Goal: Find specific page/section: Find specific page/section

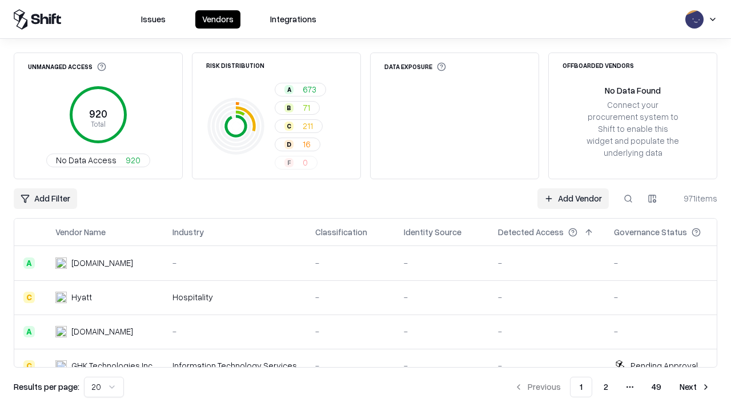
click at [366, 206] on div "Add Filter Add Vendor 971 items" at bounding box center [366, 199] width 704 height 21
click at [45, 199] on html "Issues Vendors Integrations Unmanaged Access 920 Total No Data Access 920 Risk …" at bounding box center [365, 205] width 731 height 411
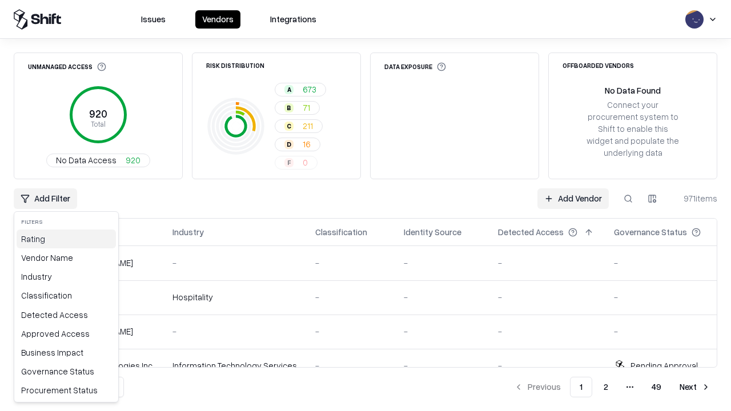
click at [66, 239] on div "Rating" at bounding box center [66, 239] width 99 height 19
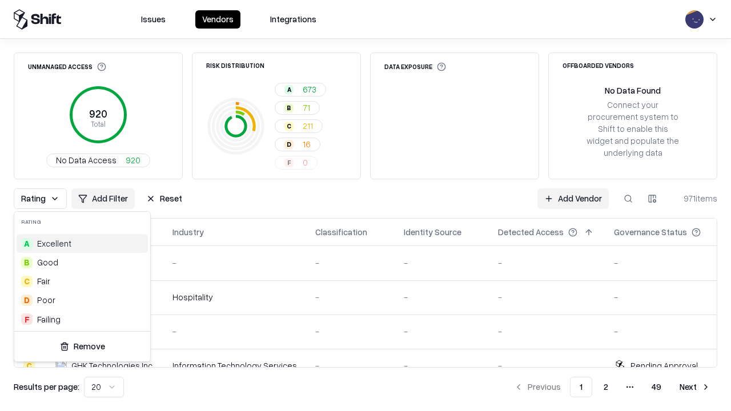
click at [366, 206] on html "Issues Vendors Integrations Unmanaged Access 920 Total No Data Access 920 Risk …" at bounding box center [365, 205] width 731 height 411
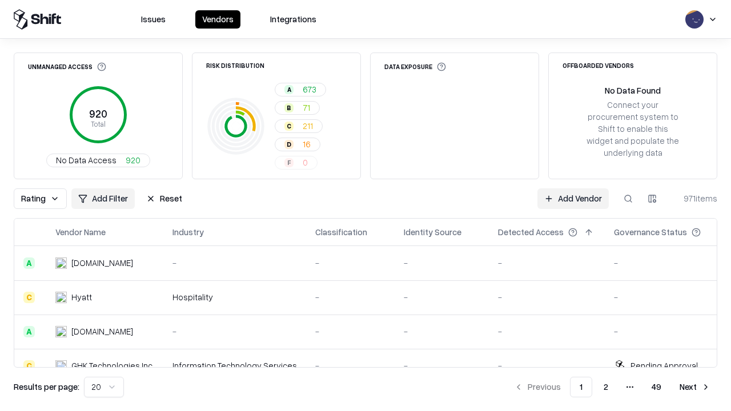
click at [366, 206] on div "Rating Add Filter Reset Add Vendor 971 items" at bounding box center [366, 199] width 704 height 21
click at [164, 199] on button "Reset" at bounding box center [164, 199] width 50 height 21
click at [366, 206] on div "Add Filter Add Vendor 971 items" at bounding box center [366, 199] width 704 height 21
click at [45, 199] on html "Issues Vendors Integrations Unmanaged Access 920 Total No Data Access 920 Risk …" at bounding box center [365, 205] width 731 height 411
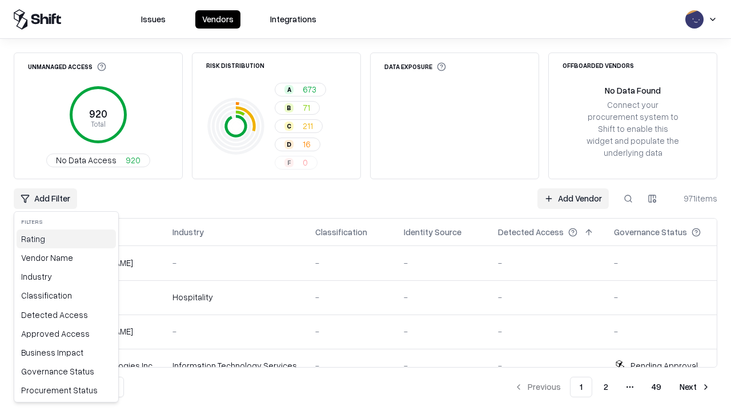
click at [66, 239] on div "Rating" at bounding box center [66, 239] width 99 height 19
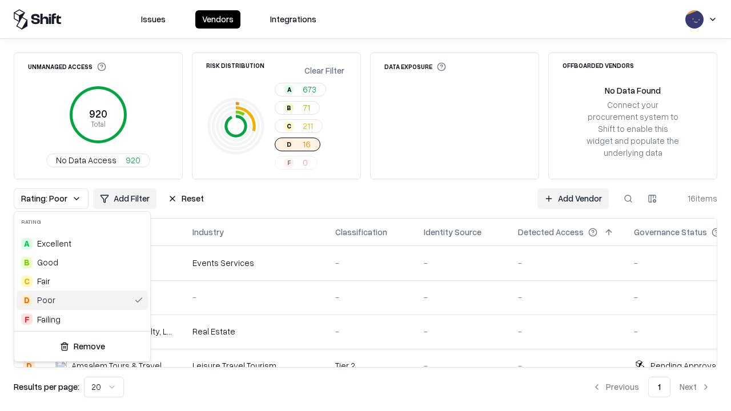
click at [366, 206] on html "Issues Vendors Integrations Unmanaged Access 920 Total No Data Access 920 Risk …" at bounding box center [365, 205] width 731 height 411
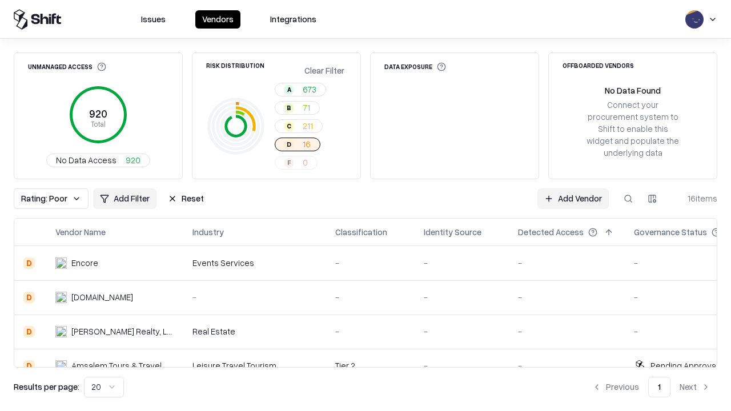
click at [366, 206] on div "Rating: Poor Add Filter Reset Add Vendor 16 items" at bounding box center [366, 199] width 704 height 21
click at [186, 199] on button "Reset" at bounding box center [186, 199] width 50 height 21
click at [366, 206] on div "Add Filter Add Vendor 16 items" at bounding box center [366, 199] width 704 height 21
click at [45, 199] on html "Issues Vendors Integrations Unmanaged Access 920 Total No Data Access 920 Risk …" at bounding box center [365, 205] width 731 height 411
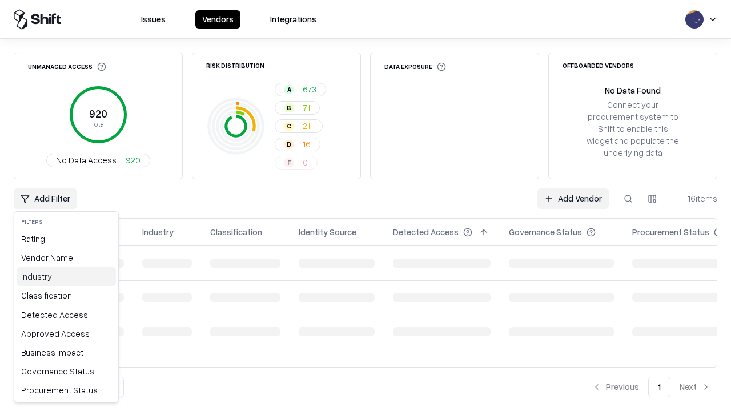
click at [66, 277] on div "Industry" at bounding box center [66, 276] width 99 height 19
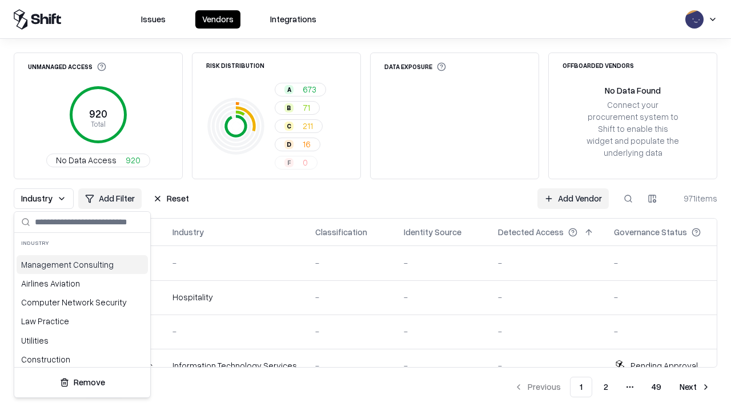
click at [366, 206] on html "Issues Vendors Integrations Unmanaged Access 920 Total No Data Access 920 Risk …" at bounding box center [365, 205] width 731 height 411
click at [366, 206] on div "Industry Add Filter Reset Add Vendor 971 items" at bounding box center [366, 199] width 704 height 21
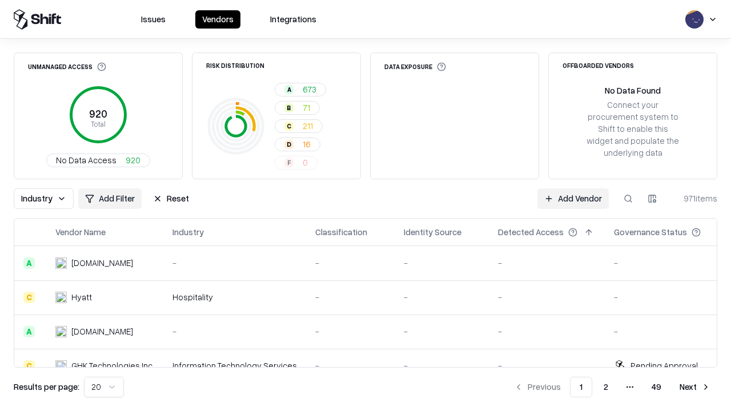
click at [171, 199] on button "Reset" at bounding box center [171, 199] width 50 height 21
